Goal: Transaction & Acquisition: Book appointment/travel/reservation

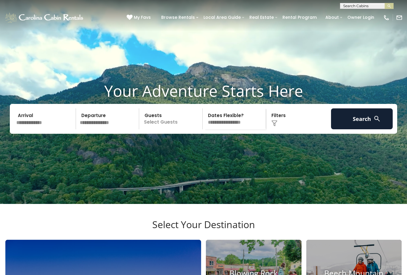
click at [37, 125] on input "text" at bounding box center [45, 118] width 62 height 21
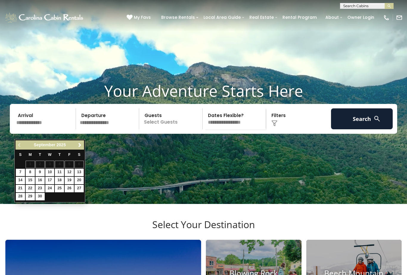
click at [63, 190] on link "25" at bounding box center [59, 188] width 9 height 7
type input "*******"
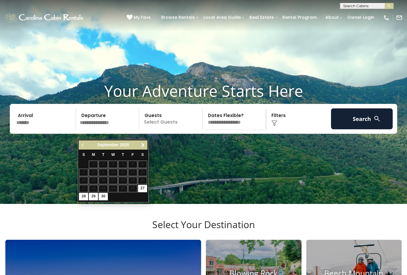
click at [96, 195] on link "29" at bounding box center [93, 196] width 9 height 7
type input "*******"
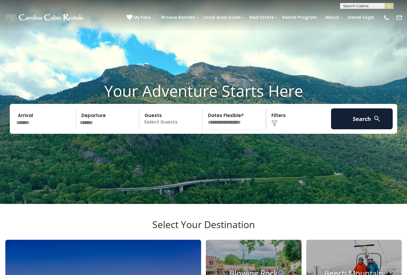
click at [166, 129] on p "Select Guests" at bounding box center [171, 118] width 61 height 21
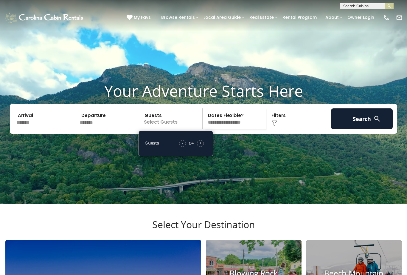
click at [206, 147] on div "- 0 + +" at bounding box center [191, 143] width 31 height 7
click at [204, 147] on div "+" at bounding box center [200, 143] width 7 height 7
click at [203, 147] on div "+" at bounding box center [200, 143] width 7 height 7
click at [367, 128] on button "Search" at bounding box center [362, 118] width 62 height 21
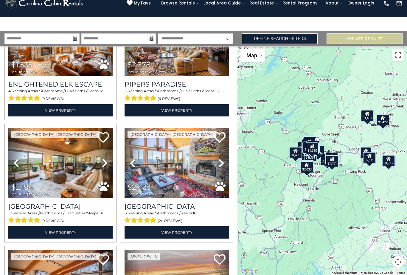
scroll to position [793, 0]
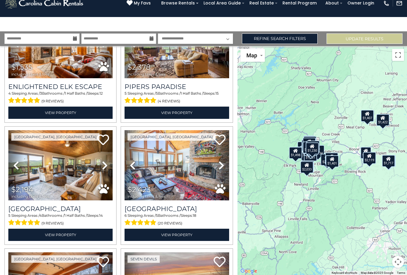
click at [281, 33] on link "Refine Search Filters" at bounding box center [280, 38] width 76 height 10
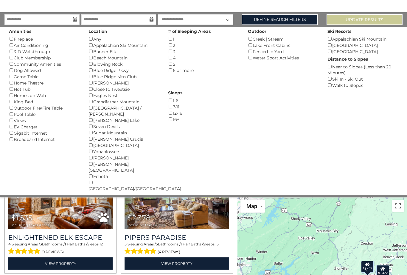
click at [351, 18] on button "Update Results" at bounding box center [365, 19] width 76 height 10
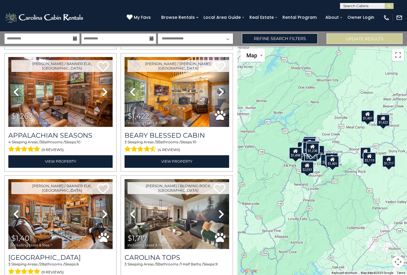
scroll to position [1476, 0]
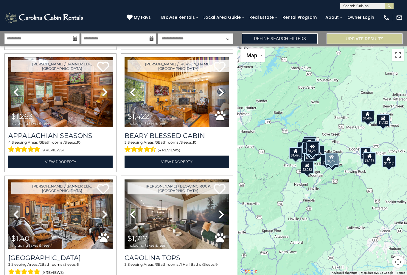
click at [83, 133] on h3 "Appalachian Seasons" at bounding box center [60, 135] width 104 height 8
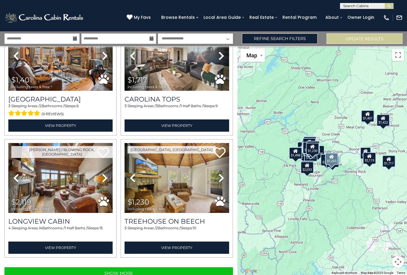
scroll to position [1634, 0]
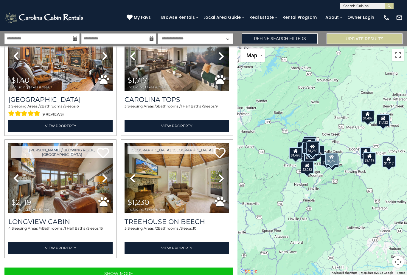
click at [121, 272] on button "Show More" at bounding box center [118, 273] width 229 height 12
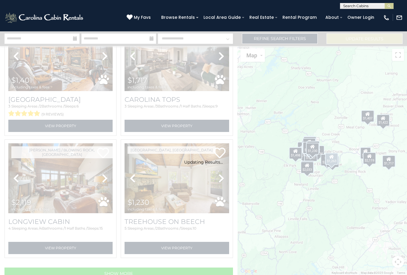
scroll to position [1625, 0]
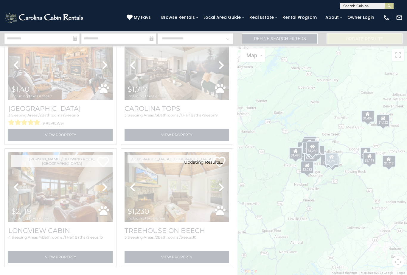
click at [256, 202] on div "Updating Results..." at bounding box center [203, 152] width 407 height 243
click at [258, 209] on div "Updating Results..." at bounding box center [203, 152] width 407 height 243
click at [257, 199] on div "Updating Results..." at bounding box center [203, 152] width 407 height 243
click at [254, 196] on div "Updating Results..." at bounding box center [203, 152] width 407 height 243
click at [255, 202] on div "Updating Results..." at bounding box center [203, 152] width 407 height 243
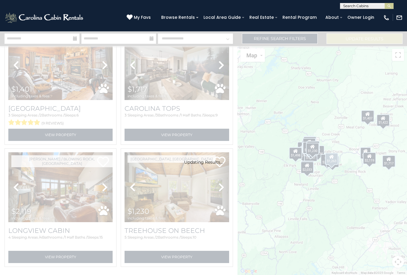
click at [205, 153] on div at bounding box center [204, 147] width 12 height 12
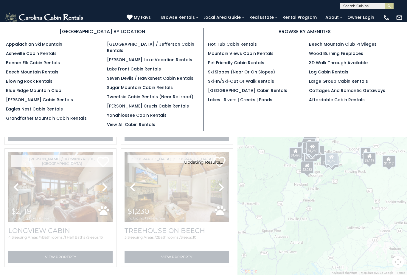
click at [159, 113] on link "Yonahlossee Cabin Rentals" at bounding box center [137, 115] width 60 height 6
click at [44, 103] on link "[PERSON_NAME] Cabin Rentals" at bounding box center [39, 100] width 67 height 6
click at [46, 99] on link "[PERSON_NAME] Cabin Rentals" at bounding box center [39, 100] width 67 height 6
click at [154, 112] on link "Yonahlossee Cabin Rentals" at bounding box center [137, 115] width 60 height 6
click at [146, 113] on link "Yonahlossee Cabin Rentals" at bounding box center [137, 115] width 60 height 6
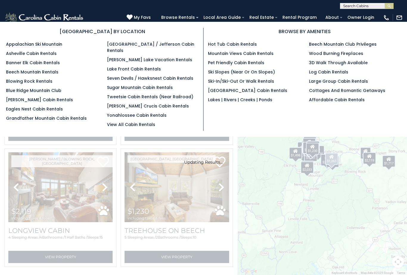
click at [40, 82] on link "Blowing Rock Rentals" at bounding box center [29, 81] width 47 height 6
click at [38, 84] on link "Blowing Rock Rentals" at bounding box center [29, 81] width 47 height 6
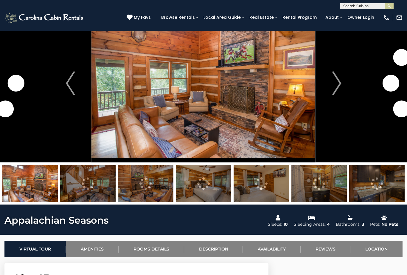
scroll to position [27, 0]
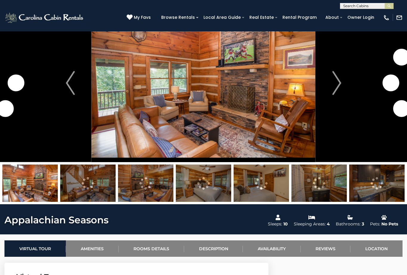
click at [334, 82] on img "Next" at bounding box center [336, 83] width 9 height 24
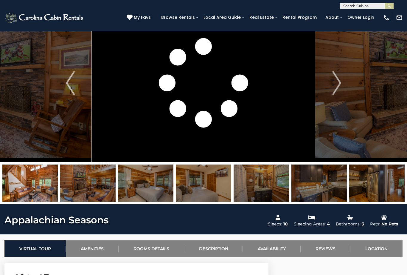
click at [340, 85] on img "Next" at bounding box center [336, 83] width 9 height 24
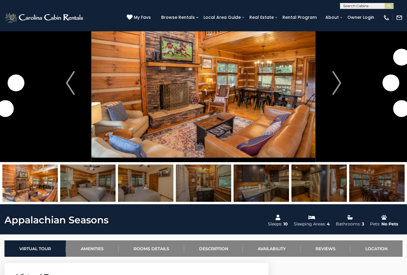
click at [337, 87] on img "Next" at bounding box center [336, 83] width 9 height 24
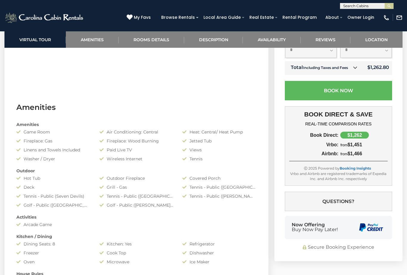
scroll to position [384, 0]
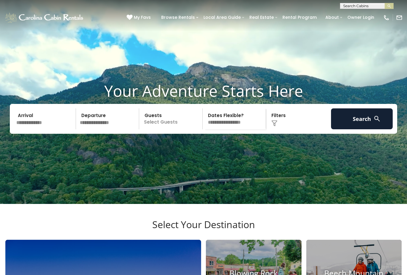
click at [42, 129] on input "text" at bounding box center [45, 118] width 62 height 21
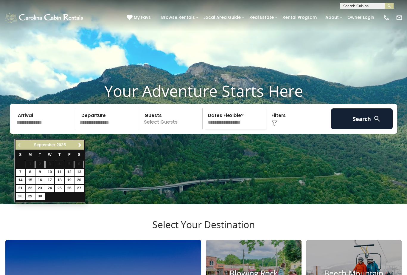
click at [61, 190] on link "25" at bounding box center [59, 188] width 9 height 7
type input "*******"
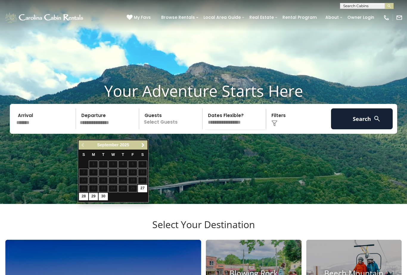
click at [95, 196] on link "29" at bounding box center [93, 196] width 9 height 7
type input "*******"
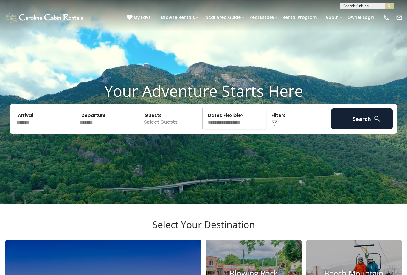
click at [188, 129] on p "Select Guests" at bounding box center [171, 118] width 61 height 21
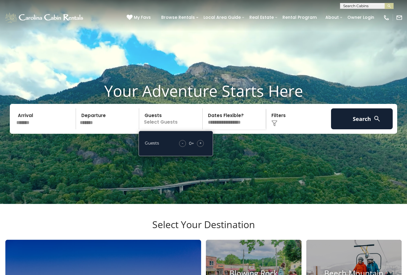
click at [202, 146] on span "+" at bounding box center [200, 143] width 2 height 6
click at [204, 147] on div "+" at bounding box center [200, 143] width 7 height 7
click at [304, 127] on div "Click to Choose" at bounding box center [299, 118] width 62 height 21
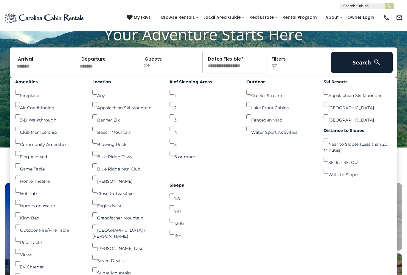
scroll to position [53, 0]
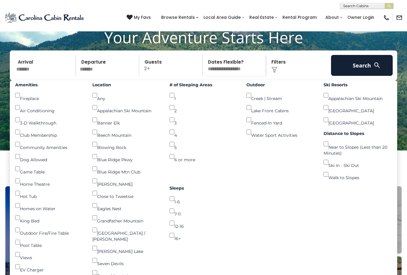
click at [366, 72] on button "Search" at bounding box center [362, 65] width 62 height 21
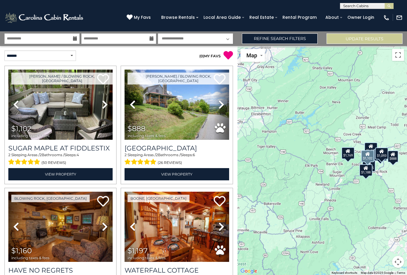
click at [83, 119] on img at bounding box center [60, 104] width 104 height 70
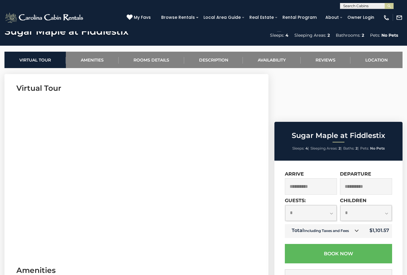
scroll to position [214, 0]
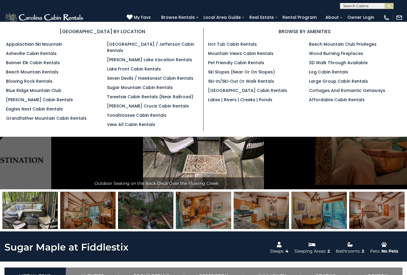
click at [50, 84] on link "Blowing Rock Rentals" at bounding box center [29, 81] width 47 height 6
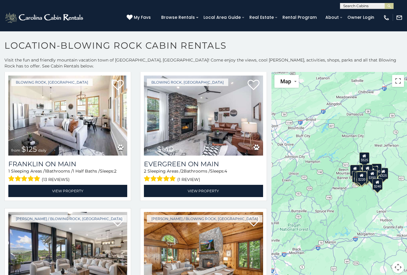
scroll to position [422, 0]
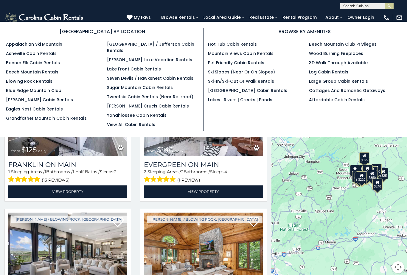
click at [49, 81] on link "Blowing Rock Rentals" at bounding box center [29, 81] width 47 height 6
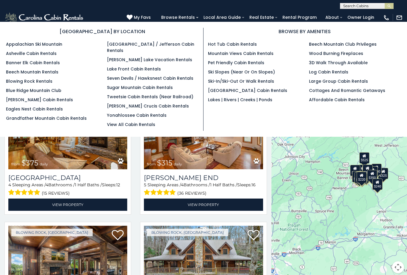
click at [148, 112] on link "Yonahlossee Cabin Rentals" at bounding box center [137, 115] width 60 height 6
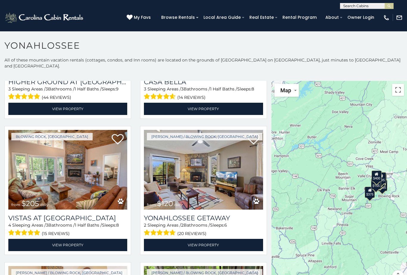
scroll to position [513, 0]
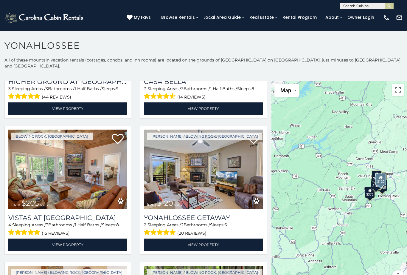
click at [207, 238] on link "View Property" at bounding box center [203, 244] width 119 height 12
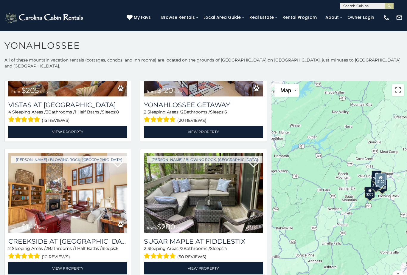
scroll to position [627, 0]
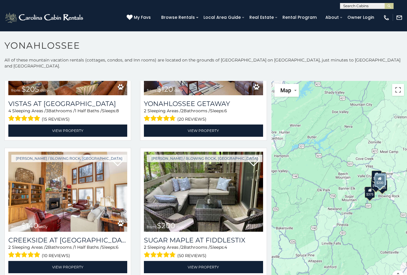
click at [247, 204] on img at bounding box center [203, 191] width 119 height 80
click at [99, 209] on img at bounding box center [67, 191] width 119 height 80
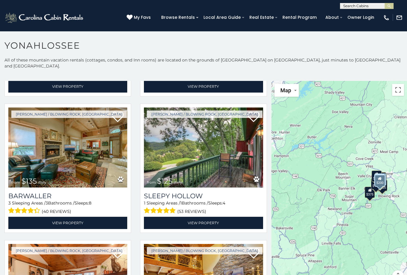
scroll to position [808, 0]
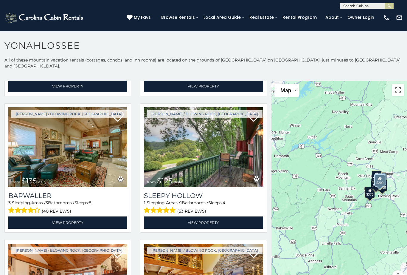
click at [219, 194] on h3 "Sleepy Hollow" at bounding box center [203, 195] width 119 height 8
click at [228, 170] on img at bounding box center [203, 147] width 119 height 80
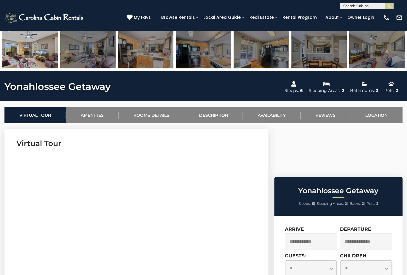
scroll to position [163, 0]
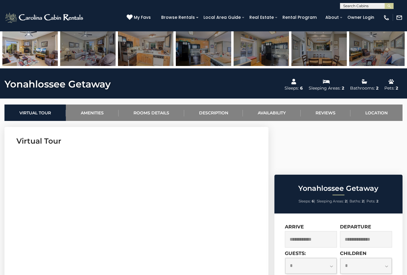
click at [321, 231] on input "text" at bounding box center [311, 239] width 52 height 16
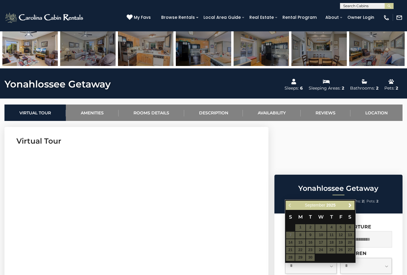
click at [332, 251] on table "S M T W T F S 1 2 3 4 5 6 7 8 9 10 11 12 13 14 15 16 17 18 19 20 21 22 23 24 25…" at bounding box center [320, 235] width 69 height 51
click at [334, 246] on table "S M T W T F S 1 2 3 4 5 6 7 8 9 10 11 12 13 14 15 16 17 18 19 20 21 22 23 24 25…" at bounding box center [320, 235] width 69 height 51
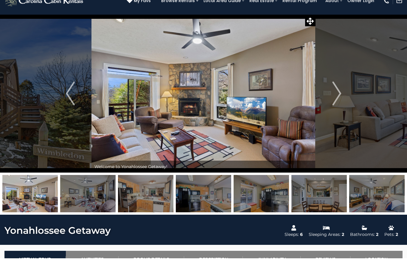
scroll to position [17, 0]
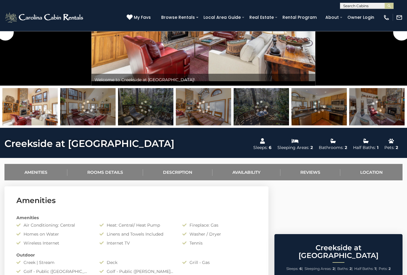
scroll to position [103, 0]
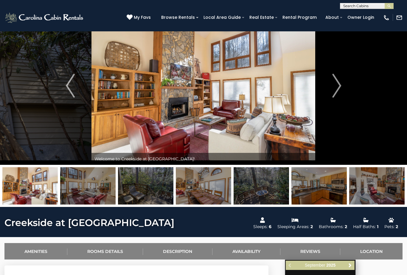
scroll to position [21, 0]
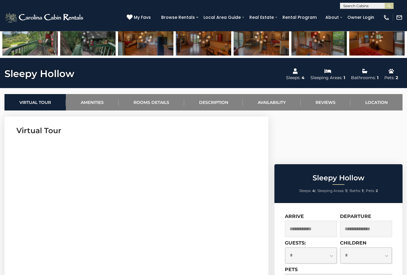
scroll to position [173, 0]
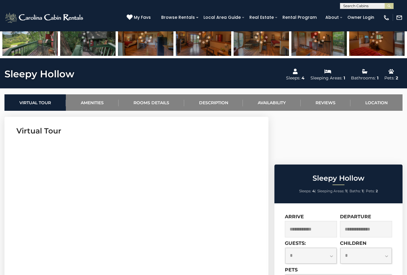
click at [323, 221] on input "text" at bounding box center [311, 229] width 52 height 16
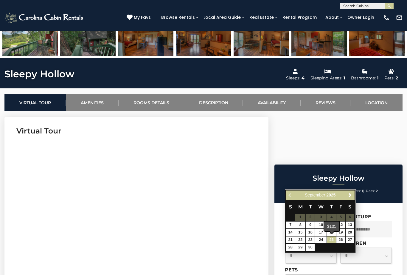
click at [333, 241] on link "25" at bounding box center [331, 239] width 9 height 7
type input "**********"
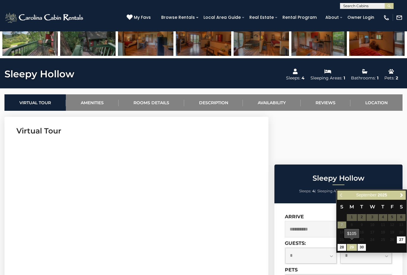
click at [352, 246] on link "29" at bounding box center [352, 247] width 10 height 7
type input "**********"
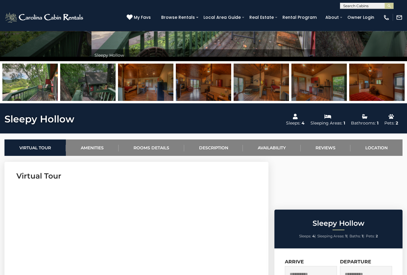
scroll to position [125, 0]
